Goal: Find specific page/section: Find specific page/section

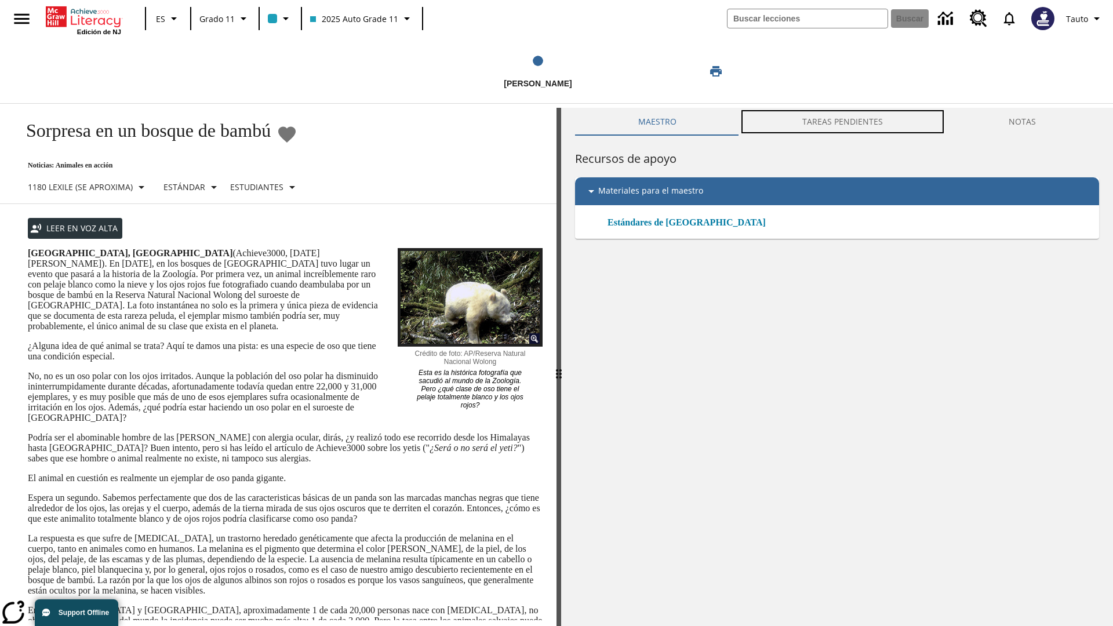
click at [843, 122] on button "TAREAS PENDIENTES" at bounding box center [842, 122] width 206 height 28
